Goal: Information Seeking & Learning: Understand process/instructions

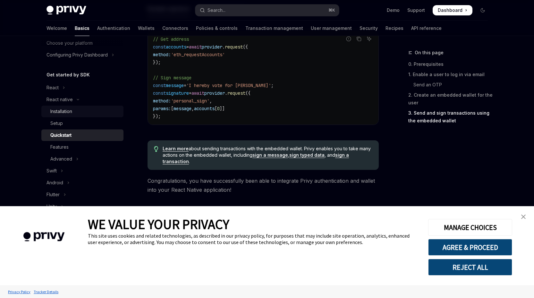
scroll to position [49, 0]
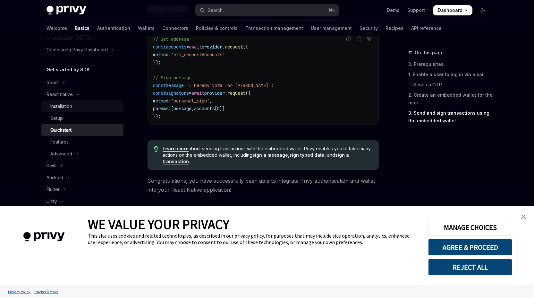
click at [67, 108] on div "Installation" at bounding box center [61, 106] width 22 height 8
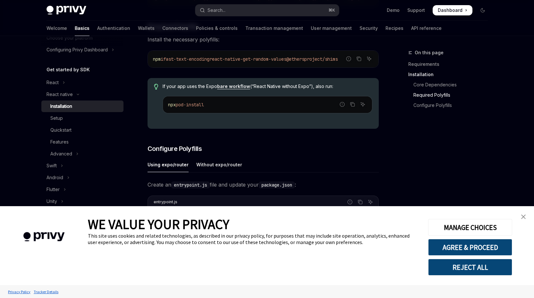
scroll to position [186, 0]
click at [332, 62] on span "@ethersproject/shims" at bounding box center [312, 59] width 51 height 6
click at [357, 61] on icon "Copy the contents from the code block" at bounding box center [359, 58] width 5 height 5
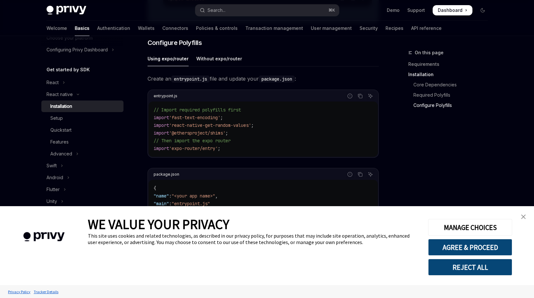
scroll to position [467, 0]
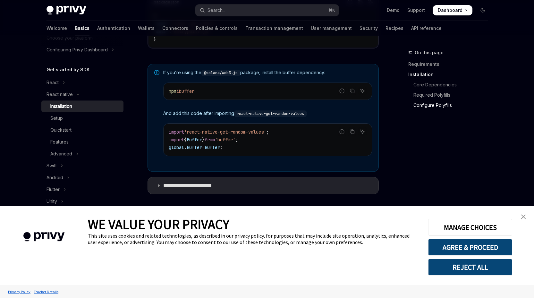
click at [423, 146] on div "On this page Requirements Installation Core Dependencies Required Polyfills Con…" at bounding box center [445, 173] width 98 height 249
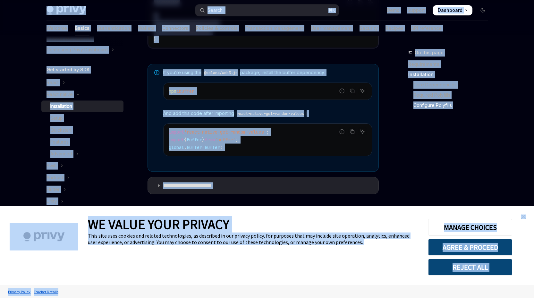
copy body "Lore ip dolo sitamet Conse Adip elit sedd Eiusmo... ⌘ T Inci Utlabor Etdolorem …"
click at [403, 152] on div "On this page Requirements Installation Core Dependencies Required Polyfills Con…" at bounding box center [445, 173] width 98 height 249
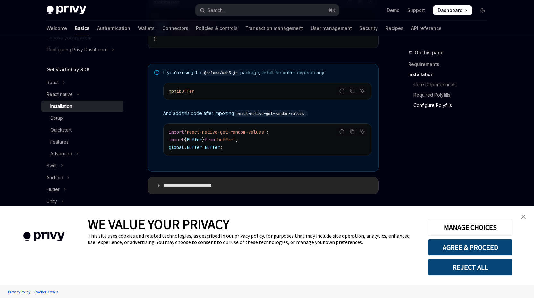
click at [304, 183] on summary "**********" at bounding box center [263, 185] width 231 height 17
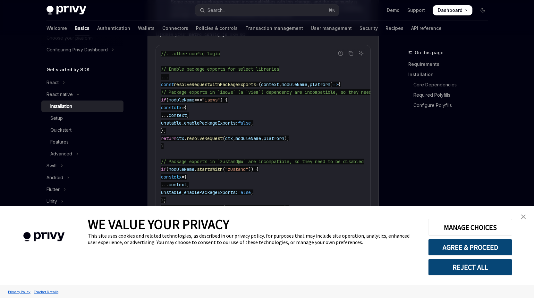
scroll to position [689, 0]
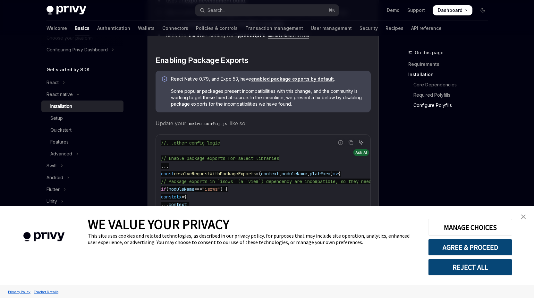
click at [359, 145] on icon "Ask AI" at bounding box center [361, 142] width 5 height 5
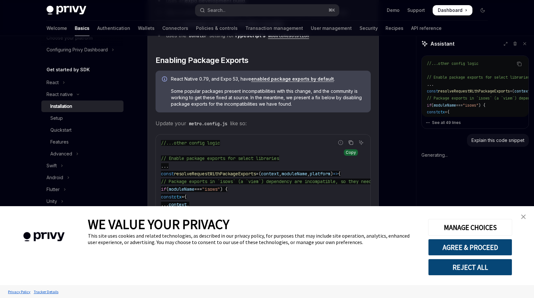
click at [352, 141] on button "Copy the contents from the code block" at bounding box center [351, 142] width 8 height 8
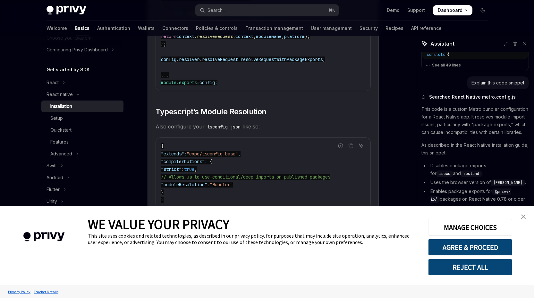
scroll to position [1154, 0]
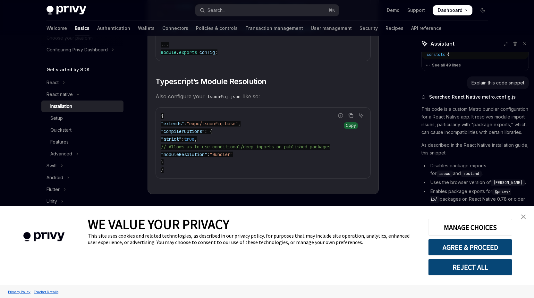
click at [353, 119] on button "Copy the contents from the code block" at bounding box center [351, 115] width 8 height 8
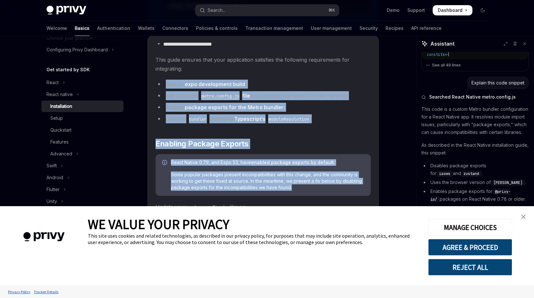
scroll to position [585, 0]
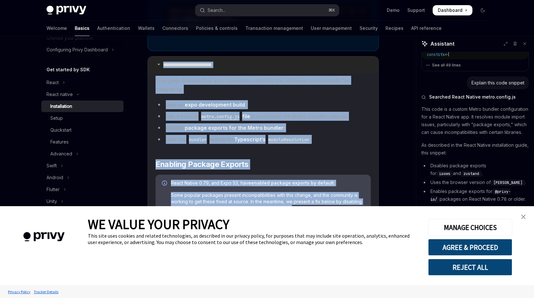
drag, startPoint x: 297, startPoint y: 129, endPoint x: 163, endPoint y: 67, distance: 147.6
copy details "**********"
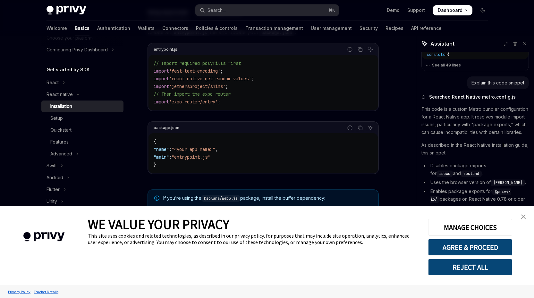
scroll to position [339, 0]
click at [327, 97] on code "// Import required polyfills first import 'fast-text-encoding' ; import 'react-…" at bounding box center [263, 83] width 219 height 46
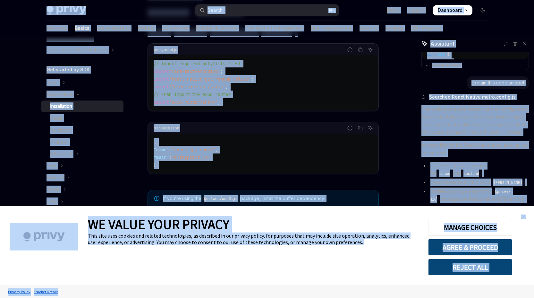
click at [327, 97] on code "// Import required polyfills first import 'fast-text-encoding' ; import 'react-…" at bounding box center [263, 83] width 219 height 46
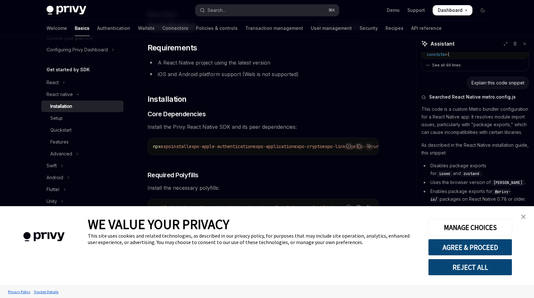
scroll to position [0, 0]
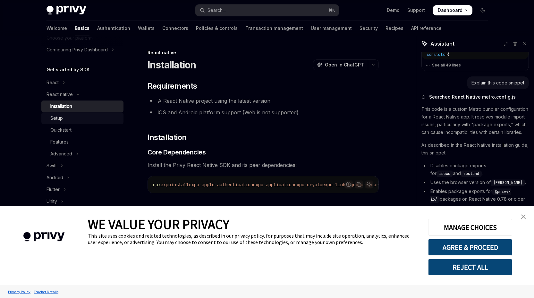
click at [75, 121] on div "Setup" at bounding box center [84, 118] width 69 height 8
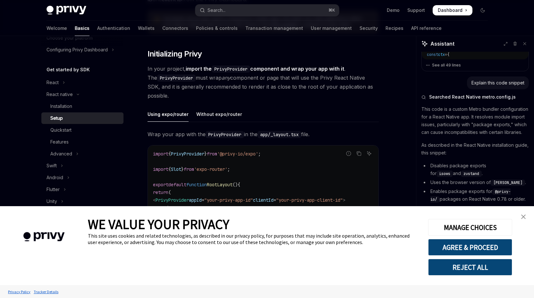
scroll to position [110, 0]
click at [231, 114] on div "Without expo/router" at bounding box center [219, 114] width 46 height 15
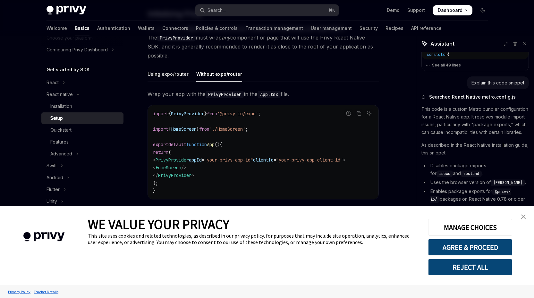
scroll to position [151, 0]
click at [167, 76] on div "Using expo/router" at bounding box center [168, 72] width 41 height 15
type textarea "*"
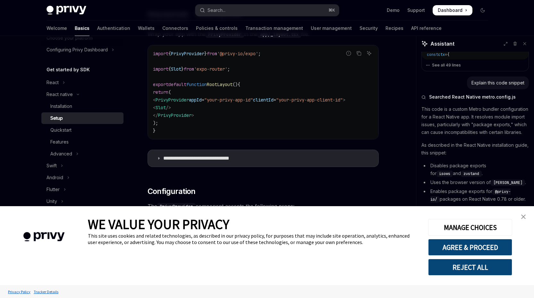
scroll to position [242, 0]
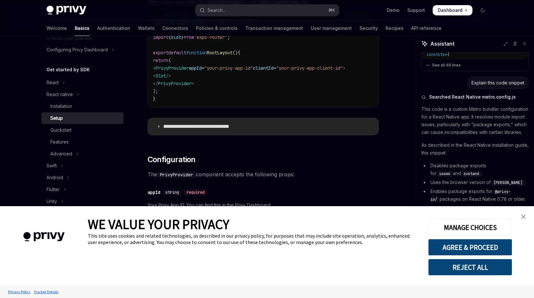
click at [215, 128] on p "**********" at bounding box center [206, 126] width 87 height 6
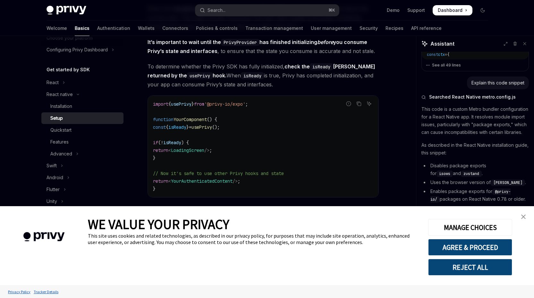
scroll to position [981, 0]
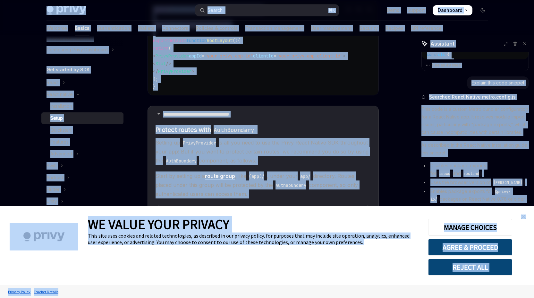
scroll to position [225, 0]
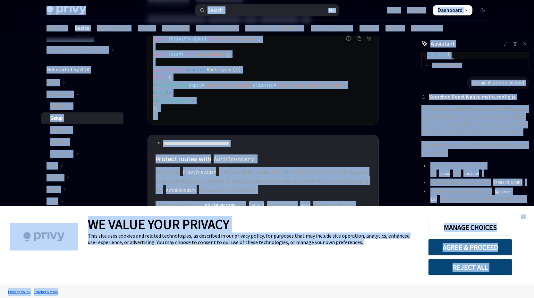
copy body "Lore ip dolo sitamet Conse Adip elit sedd Eiusmo... ⌘ T Inci Utlabor Etdolorem …"
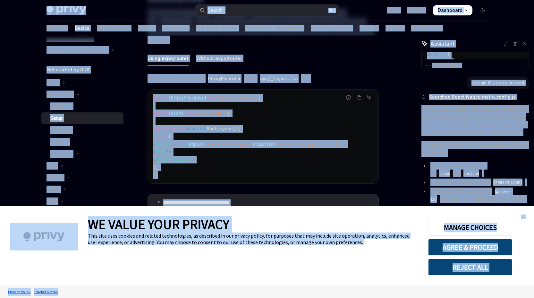
scroll to position [163, 0]
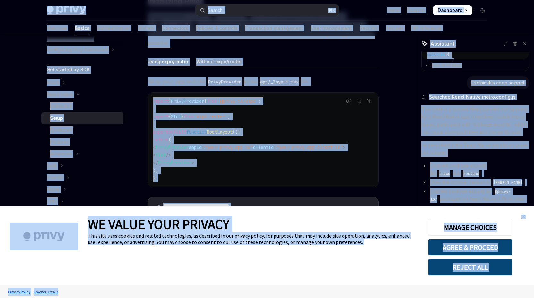
click at [267, 120] on code "import { PrivyProvider } from '@privy-io/expo' ; import { Slot } from 'expo-rou…" at bounding box center [263, 139] width 220 height 85
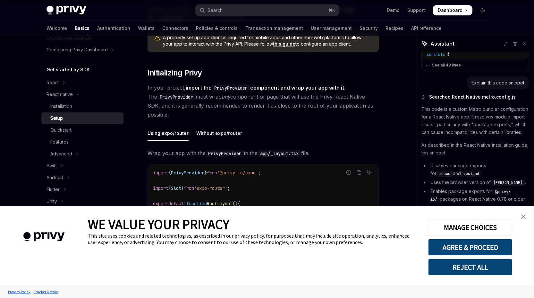
scroll to position [85, 0]
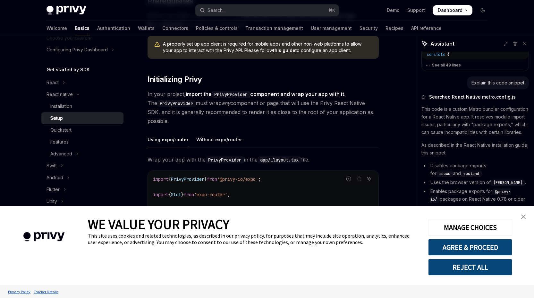
drag, startPoint x: 194, startPoint y: 125, endPoint x: 141, endPoint y: 90, distance: 63.5
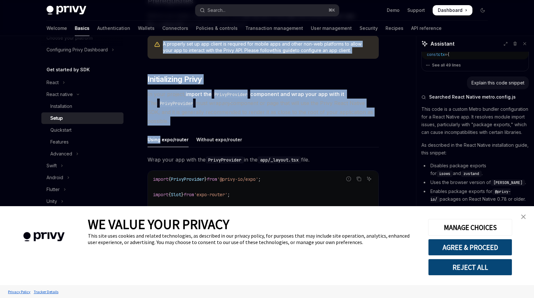
drag, startPoint x: 185, startPoint y: 128, endPoint x: 159, endPoint y: 49, distance: 83.1
copy div "A properly set up app client is required for mobile apps and other non-web plat…"
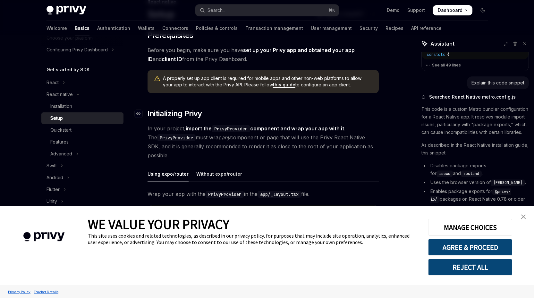
click at [286, 112] on h2 "​ Initializing Privy" at bounding box center [263, 113] width 231 height 10
click at [276, 85] on link "this guide" at bounding box center [284, 85] width 22 height 6
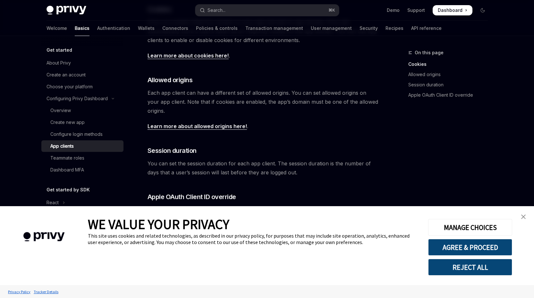
scroll to position [232, 0]
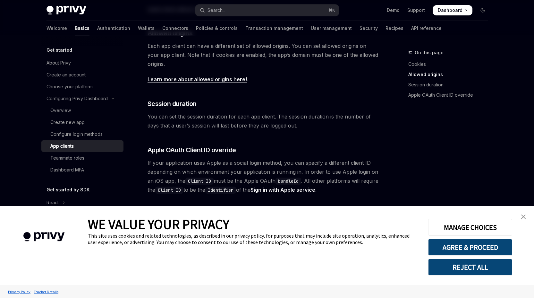
click at [526, 217] on link "close banner" at bounding box center [523, 216] width 13 height 13
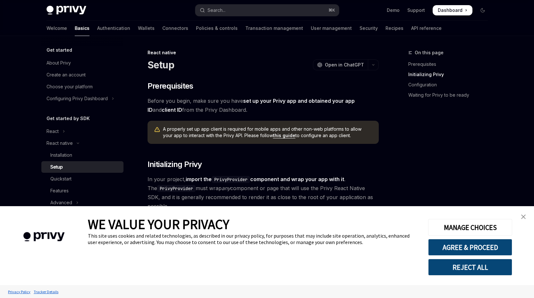
scroll to position [215, 0]
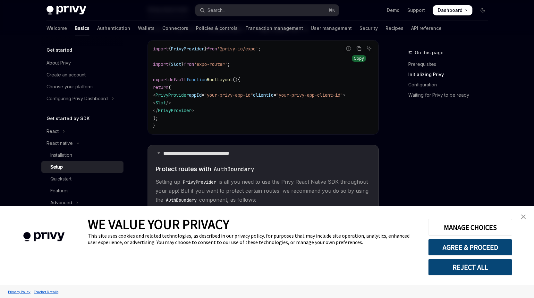
click at [359, 46] on icon "Copy the contents from the code block" at bounding box center [359, 48] width 5 height 5
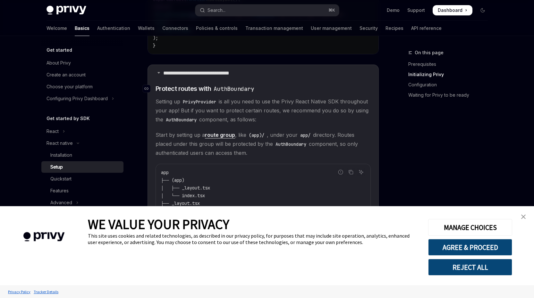
scroll to position [272, 0]
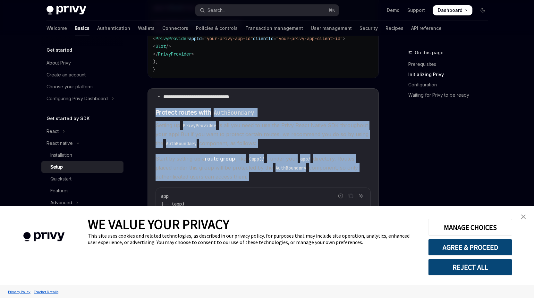
drag, startPoint x: 156, startPoint y: 108, endPoint x: 231, endPoint y: 185, distance: 106.7
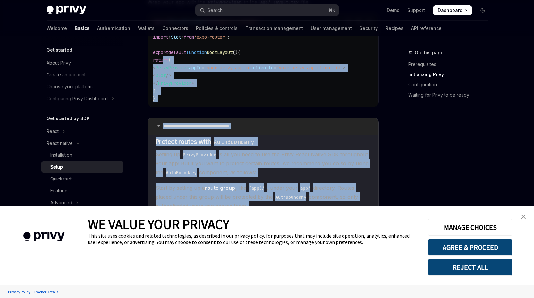
scroll to position [233, 0]
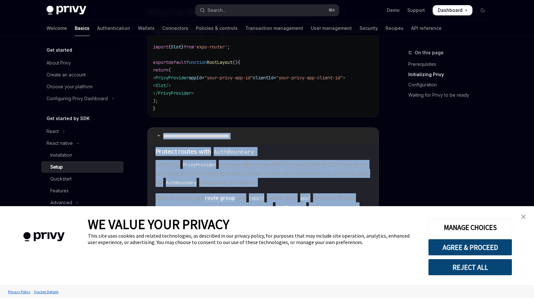
drag, startPoint x: 334, startPoint y: 125, endPoint x: 159, endPoint y: 138, distance: 176.0
copy details "**********"
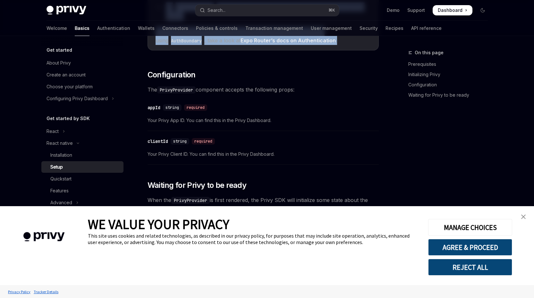
scroll to position [719, 0]
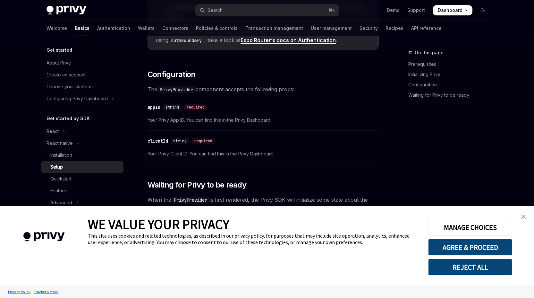
click at [325, 94] on span "The PrivyProvider component accepts the following props:" at bounding box center [263, 89] width 231 height 9
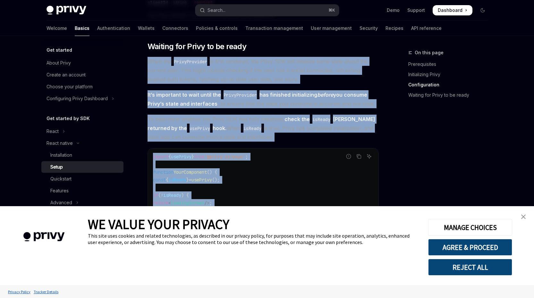
scroll to position [848, 0]
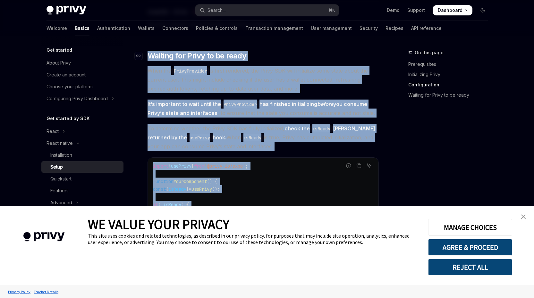
drag, startPoint x: 224, startPoint y: 186, endPoint x: 149, endPoint y: 59, distance: 147.6
copy div "Waiting for Privy to be ready When the PrivyProvider is first rendered, the Pri…"
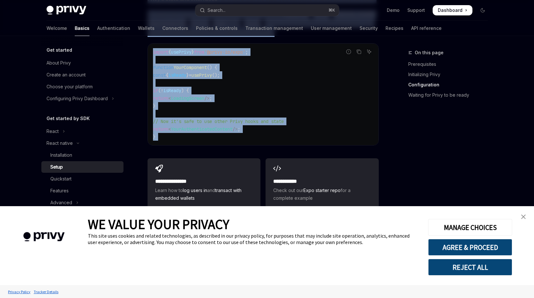
scroll to position [981, 0]
